Goal: Information Seeking & Learning: Learn about a topic

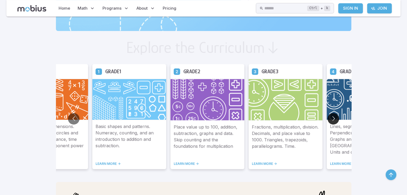
click at [334, 120] on button "Go to next slide" at bounding box center [334, 119] width 12 height 12
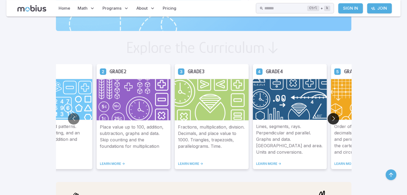
click at [334, 120] on button "Go to next slide" at bounding box center [334, 119] width 12 height 12
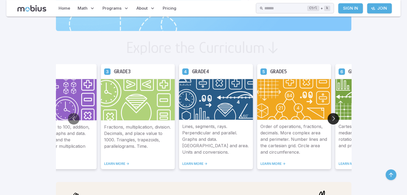
click at [334, 120] on button "Go to next slide" at bounding box center [334, 119] width 12 height 12
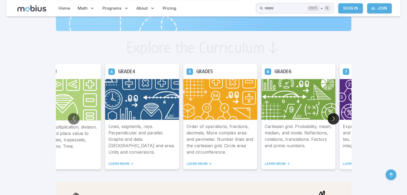
click at [334, 120] on button "Go to next slide" at bounding box center [334, 119] width 12 height 12
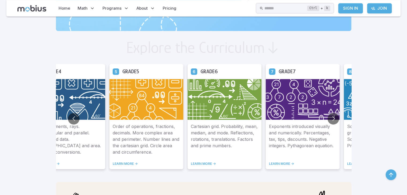
click at [286, 163] on link "LEARN MORE ->" at bounding box center [302, 164] width 67 height 4
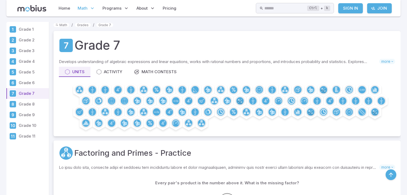
scroll to position [118, 0]
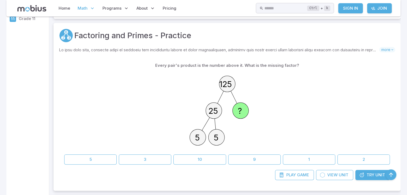
click at [90, 158] on button "5" at bounding box center [90, 160] width 52 height 10
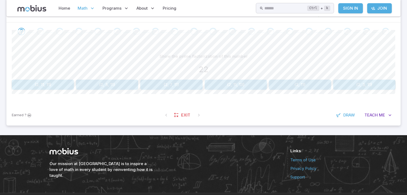
scroll to position [120, 0]
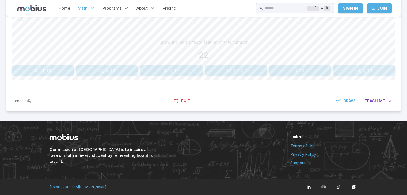
drag, startPoint x: 267, startPoint y: 169, endPoint x: 208, endPoint y: 70, distance: 115.2
click at [208, 70] on button "{2, 11, 13}" at bounding box center [236, 71] width 62 height 10
drag, startPoint x: 201, startPoint y: 157, endPoint x: 176, endPoint y: 162, distance: 25.0
click at [176, 162] on div "Our mission at [GEOGRAPHIC_DATA] is to inspire a love of math in every student …" at bounding box center [164, 150] width 228 height 32
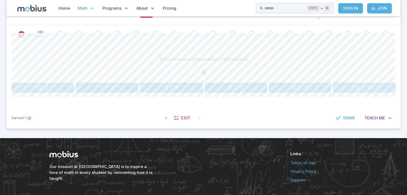
scroll to position [103, 0]
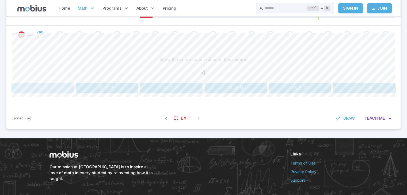
click at [54, 91] on button "{2, 2}" at bounding box center [43, 88] width 62 height 10
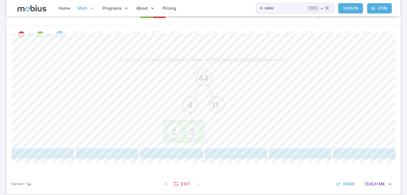
click at [55, 89] on div "44 4 11 2 2" at bounding box center [204, 106] width 384 height 82
drag, startPoint x: 178, startPoint y: 76, endPoint x: 139, endPoint y: 115, distance: 54.9
click at [139, 115] on div "44 4 11 2 2" at bounding box center [204, 106] width 384 height 82
click at [131, 104] on div "44 4 11 2 2" at bounding box center [204, 106] width 384 height 82
click at [121, 150] on button "2 x 8 = 4" at bounding box center [107, 154] width 62 height 10
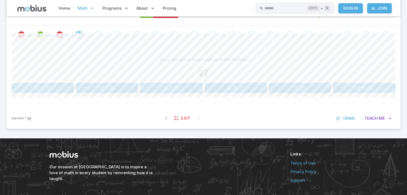
click at [300, 90] on button "{2, 11}" at bounding box center [300, 88] width 62 height 10
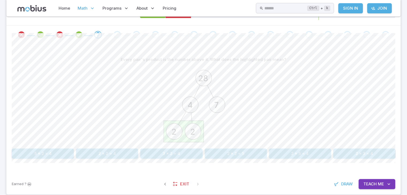
click at [124, 153] on button "2 x 2 = 4" at bounding box center [107, 154] width 62 height 10
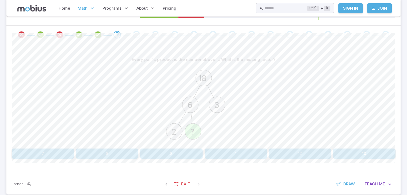
click at [191, 156] on button "3" at bounding box center [171, 154] width 62 height 10
click at [359, 152] on button "2 x 2 x 11" at bounding box center [364, 154] width 62 height 10
